Goal: Check status: Check status

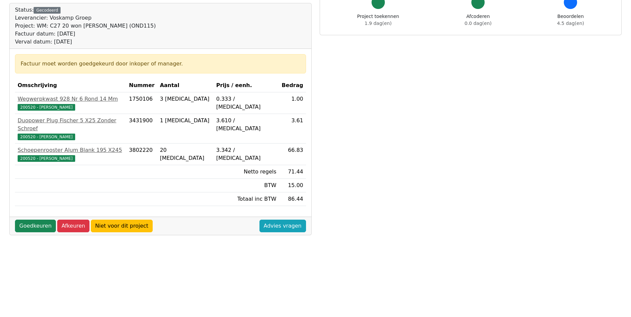
scroll to position [67, 0]
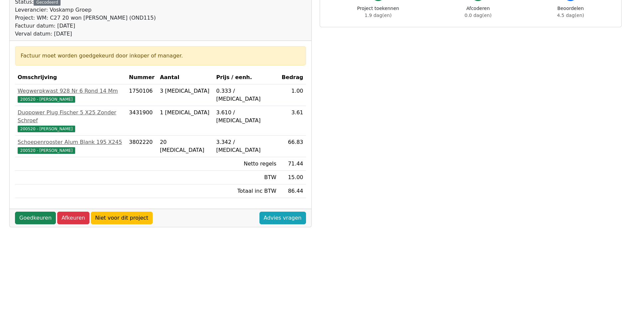
scroll to position [100, 0]
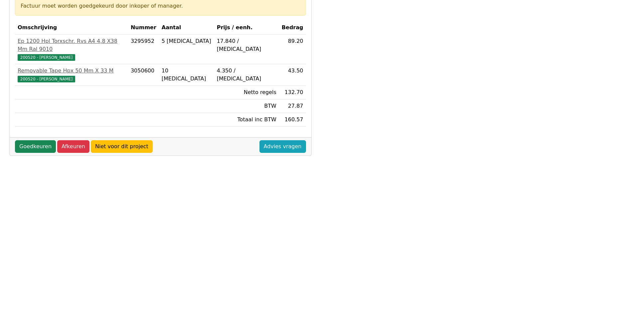
scroll to position [176, 0]
